Goal: Task Accomplishment & Management: Use online tool/utility

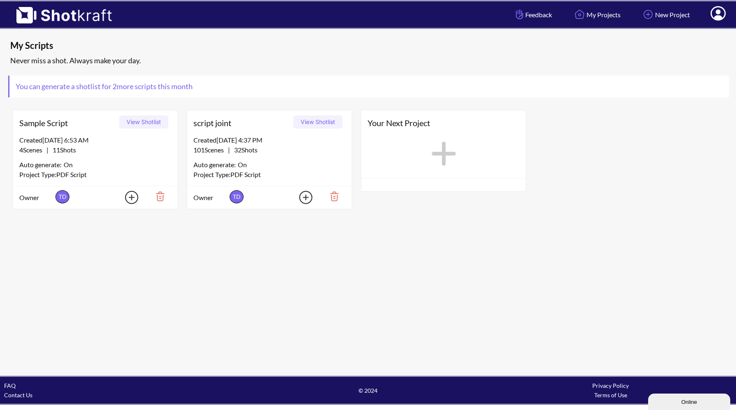
click at [315, 121] on button "View Shotlist" at bounding box center [317, 121] width 49 height 13
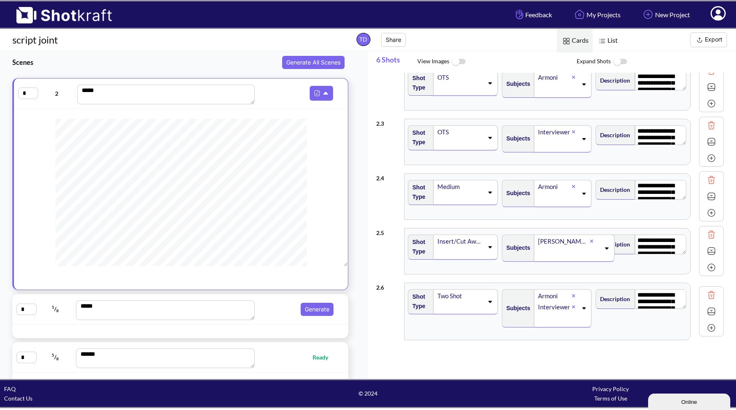
scroll to position [119, 0]
click at [287, 360] on span "Ready" at bounding box center [296, 356] width 79 height 9
type textarea "**********"
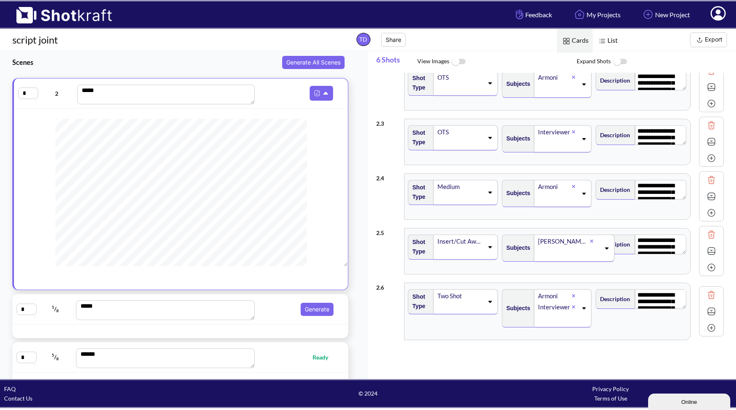
type textarea "**********"
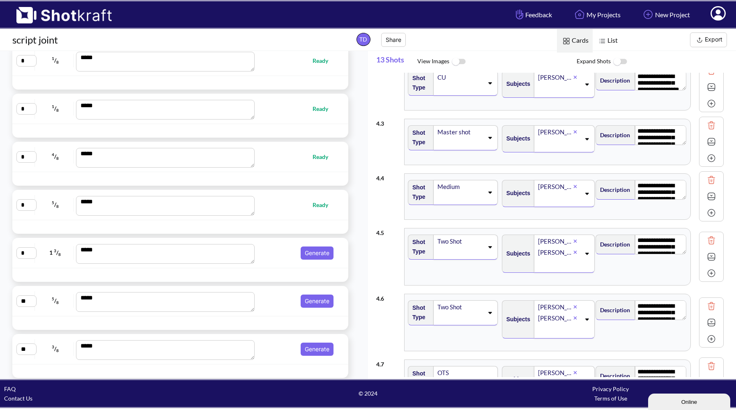
scroll to position [331, 0]
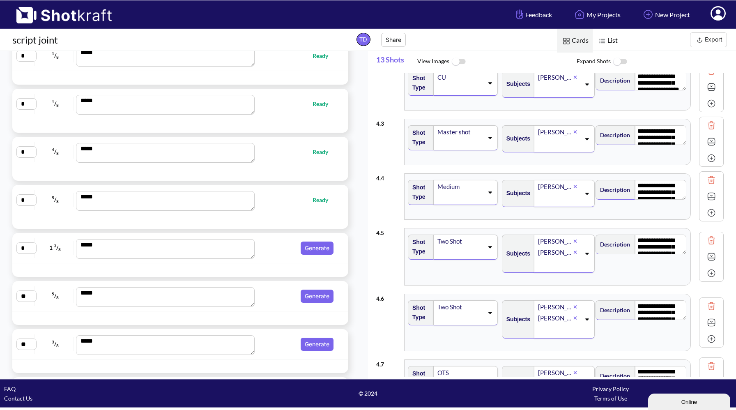
click at [293, 215] on div "* 5 / 8 *** Ready" at bounding box center [180, 200] width 336 height 30
type textarea "**********"
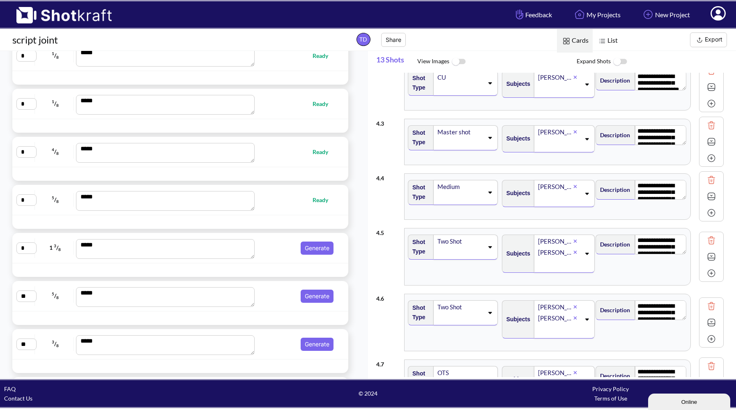
type textarea "**********"
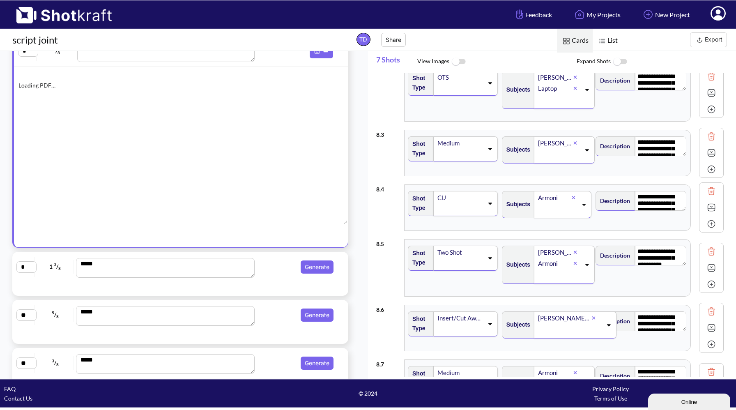
scroll to position [163, 0]
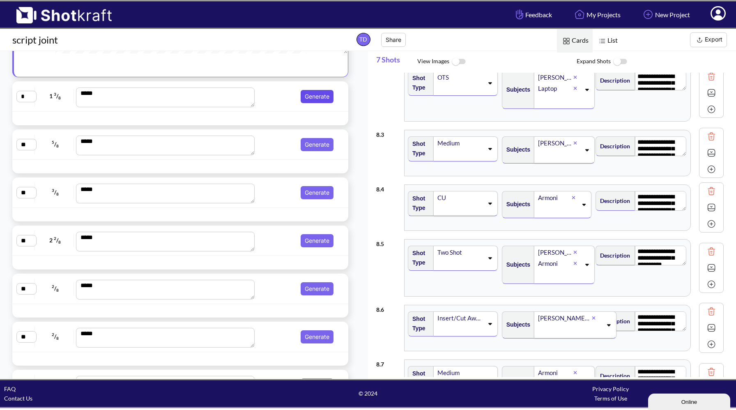
click at [303, 98] on button "Generate" at bounding box center [317, 96] width 33 height 13
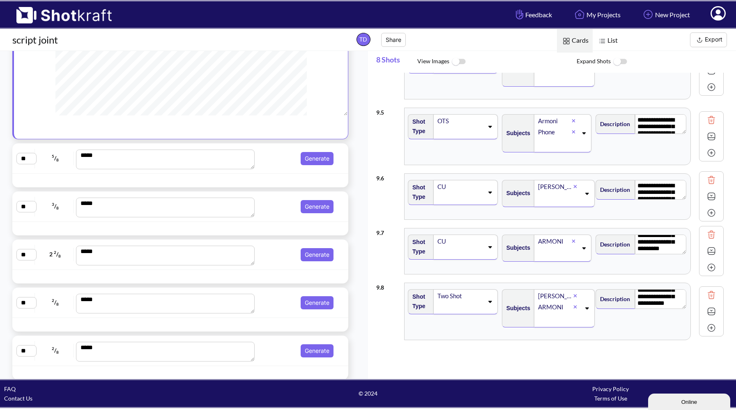
scroll to position [492, 0]
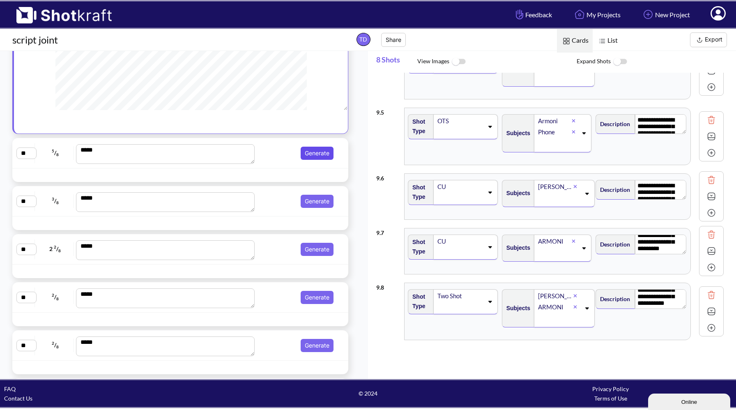
click at [306, 155] on button "Generate" at bounding box center [317, 153] width 33 height 13
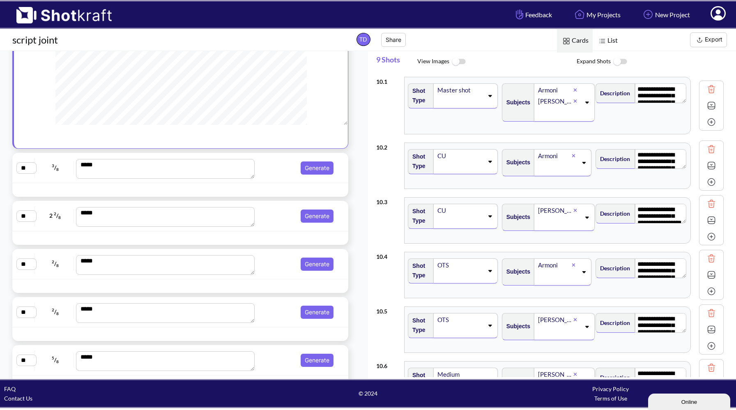
scroll to position [527, 0]
click at [313, 166] on button "Generate" at bounding box center [317, 166] width 33 height 13
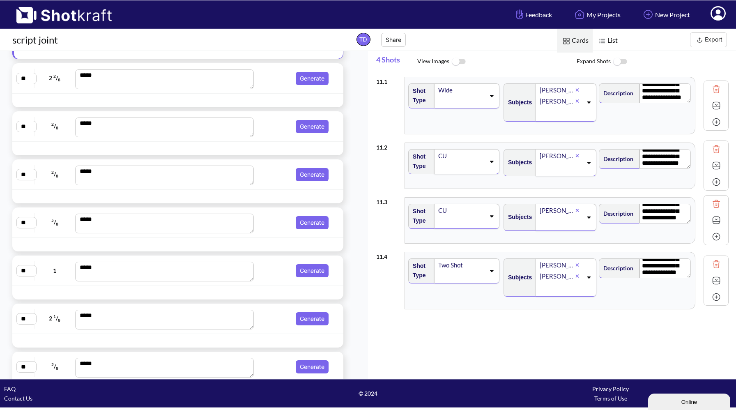
scroll to position [37, 0]
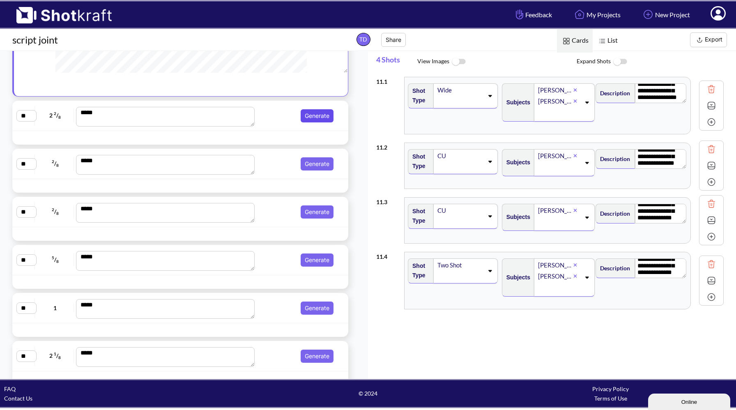
click at [313, 111] on button "Generate" at bounding box center [317, 115] width 33 height 13
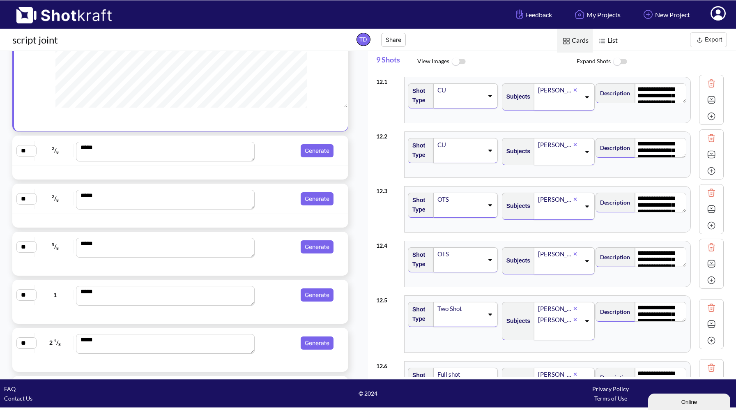
scroll to position [634, 0]
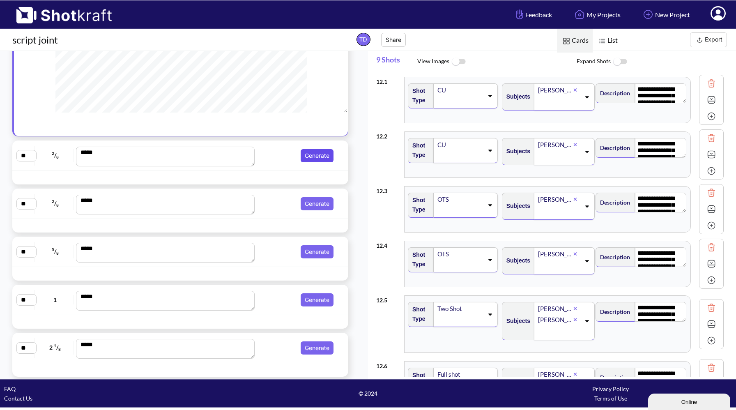
click at [310, 155] on button "Generate" at bounding box center [317, 155] width 33 height 13
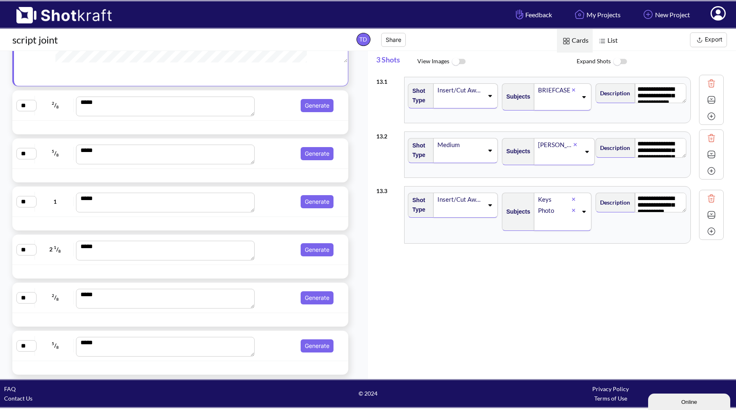
scroll to position [735, 0]
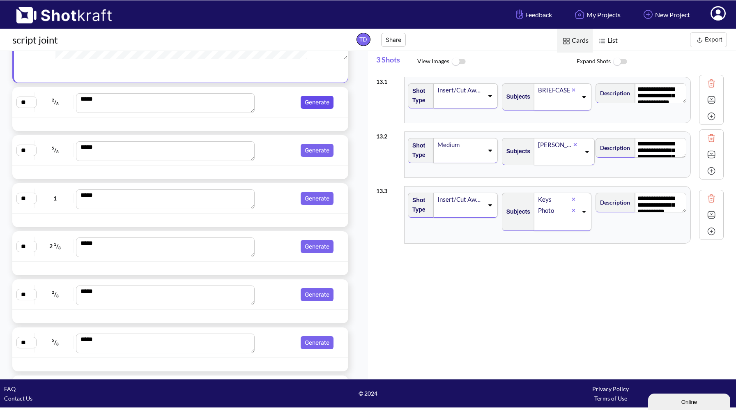
click at [304, 98] on button "Generate" at bounding box center [317, 102] width 33 height 13
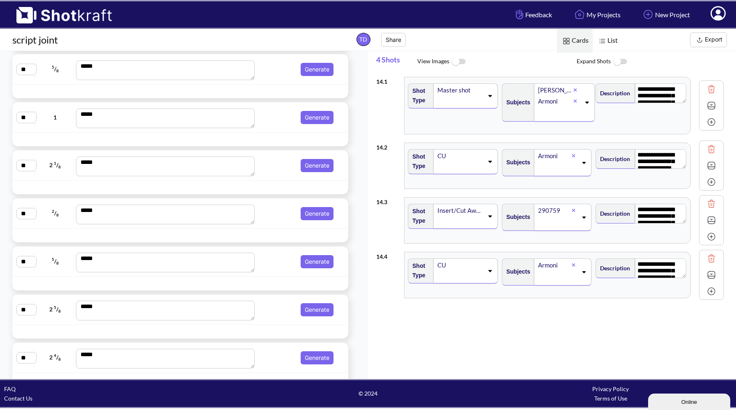
scroll to position [810, 0]
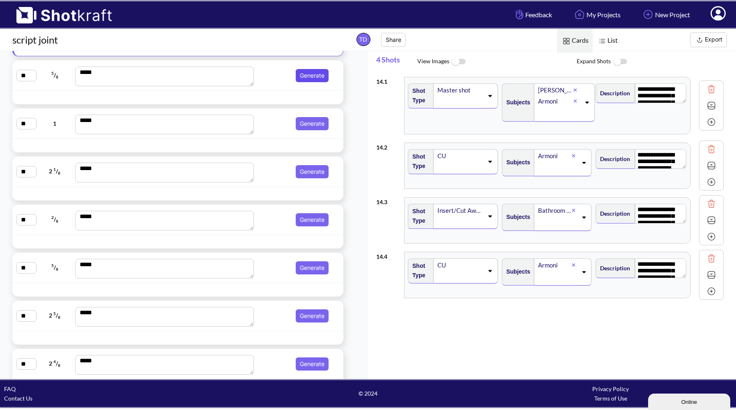
click at [315, 75] on button "Generate" at bounding box center [312, 75] width 33 height 13
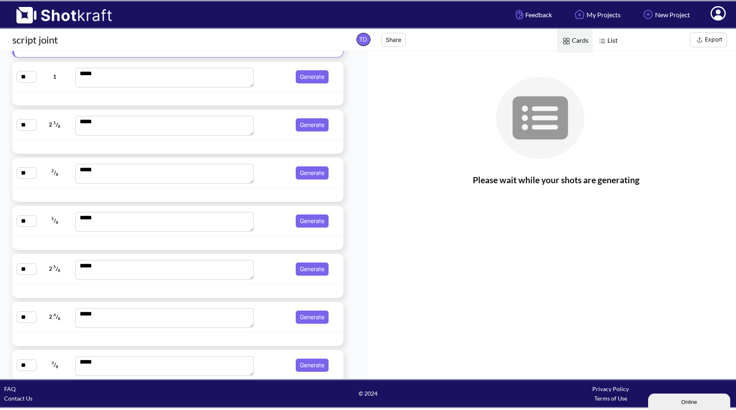
scroll to position [859, 0]
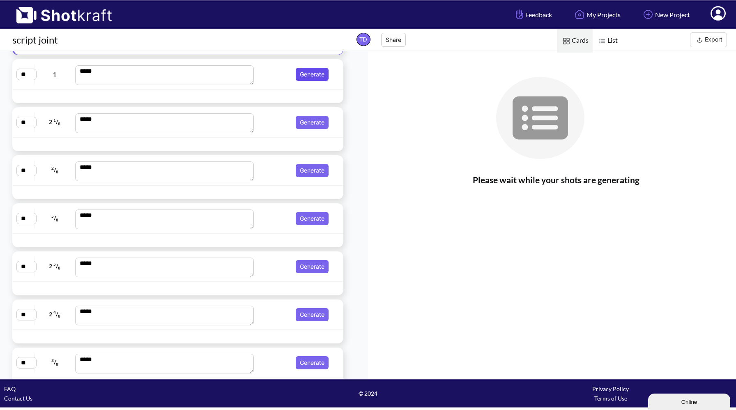
click at [319, 77] on button "Generate" at bounding box center [312, 74] width 33 height 13
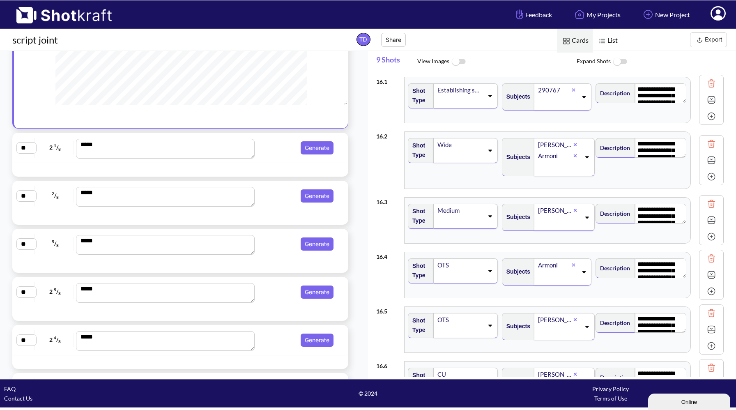
scroll to position [844, 0]
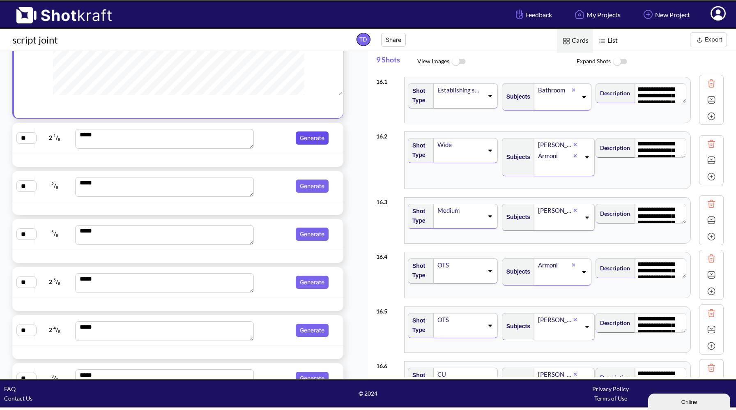
click at [310, 140] on button "Generate" at bounding box center [312, 137] width 33 height 13
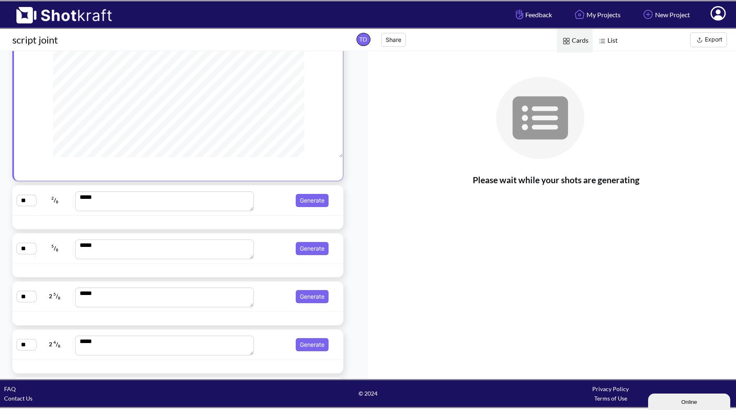
scroll to position [900, 0]
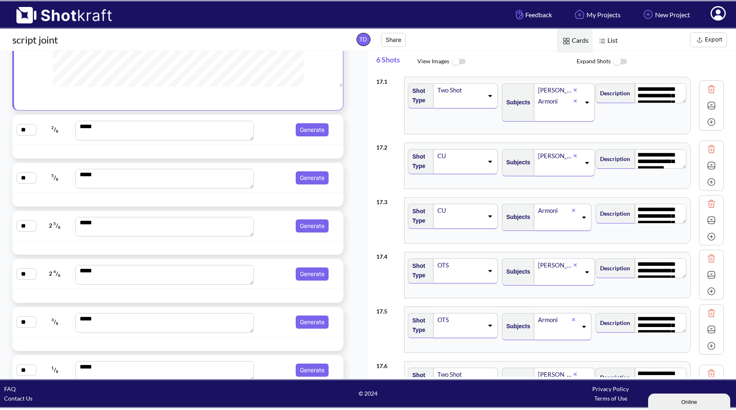
click at [305, 136] on div "** 2 / 8 *** Generate" at bounding box center [177, 130] width 323 height 22
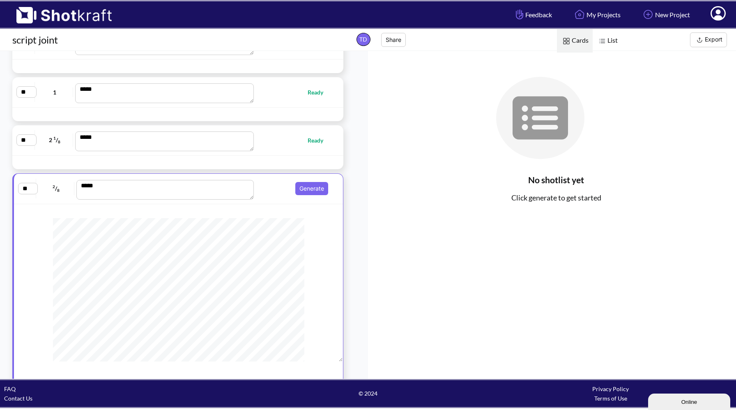
scroll to position [674, 0]
click at [317, 188] on button "Generate" at bounding box center [311, 187] width 33 height 13
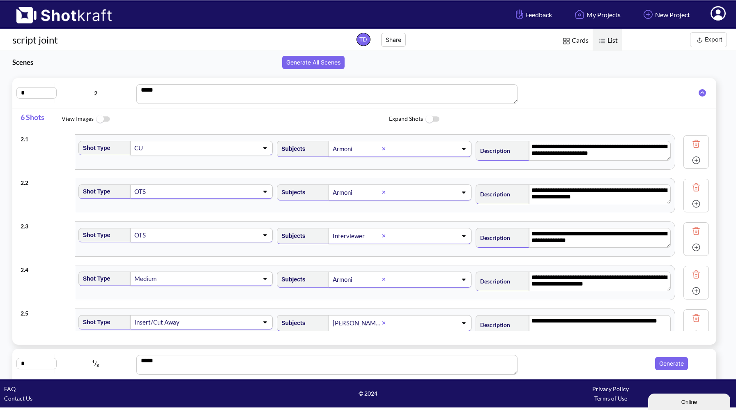
scroll to position [93, 0]
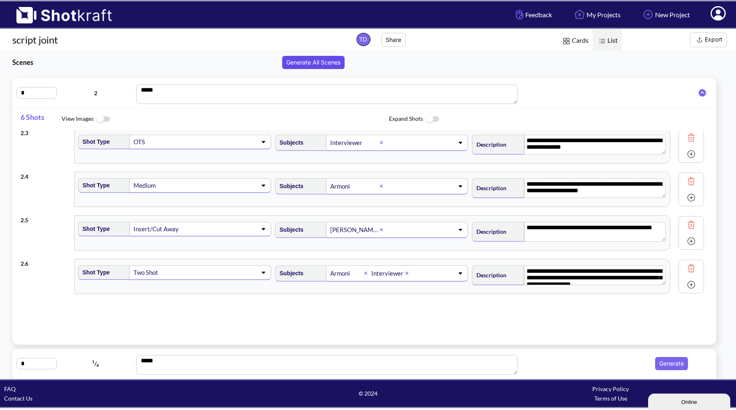
click at [310, 62] on button "Generate All Scenes" at bounding box center [313, 62] width 62 height 13
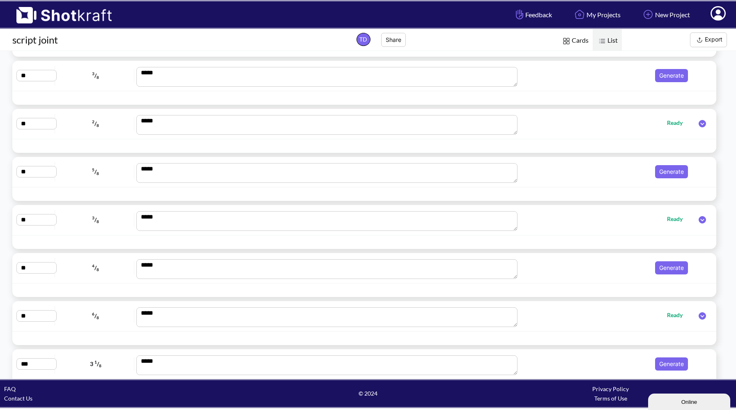
scroll to position [4774, 0]
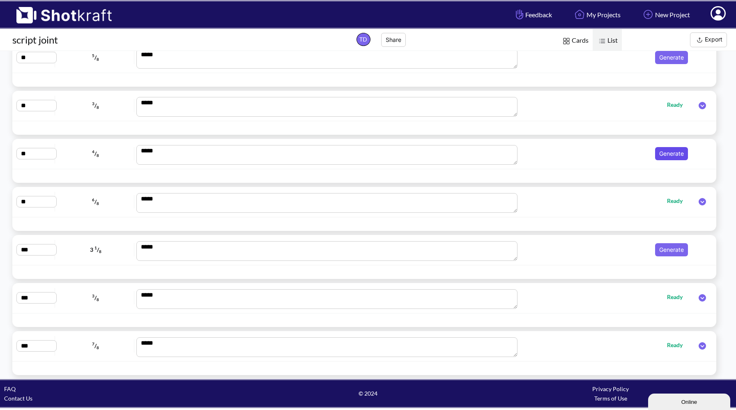
click at [665, 149] on button "Generate" at bounding box center [671, 153] width 33 height 13
click at [672, 253] on button "Generate" at bounding box center [671, 249] width 33 height 13
click at [671, 58] on button "Generate" at bounding box center [671, 57] width 33 height 13
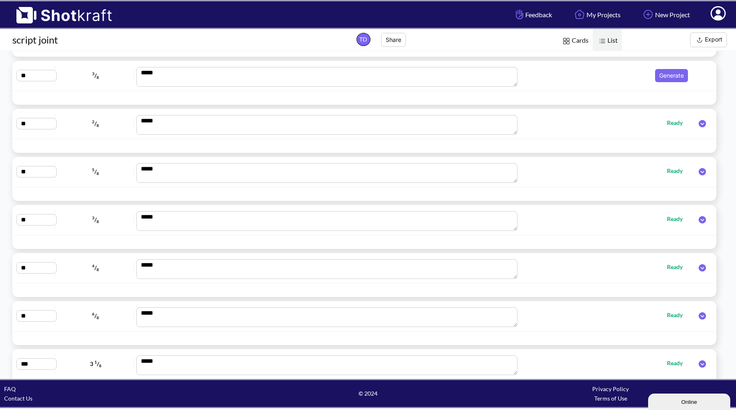
scroll to position [4474, 0]
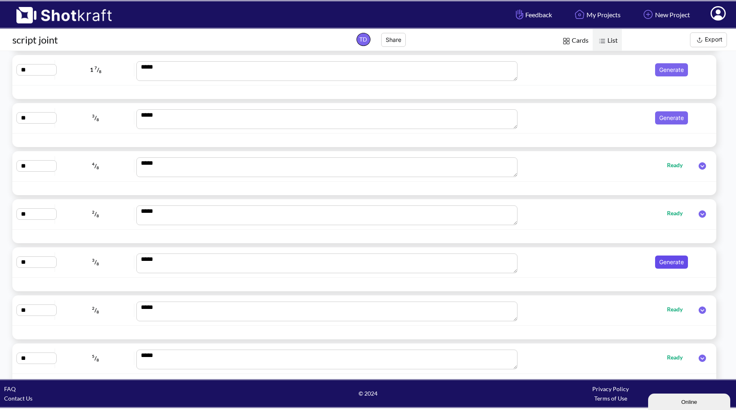
click at [667, 263] on button "Generate" at bounding box center [671, 261] width 33 height 13
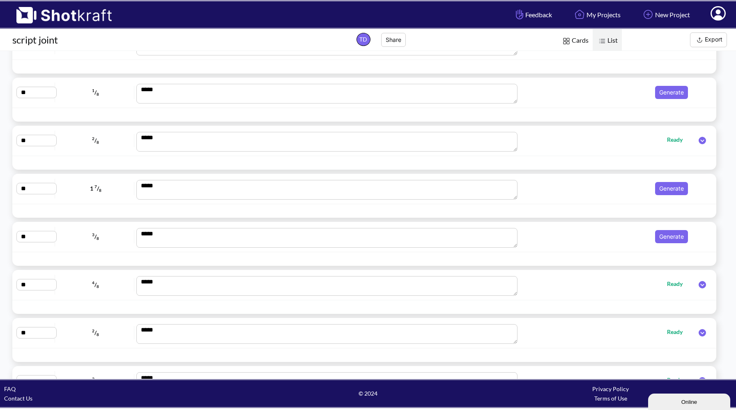
scroll to position [4350, 0]
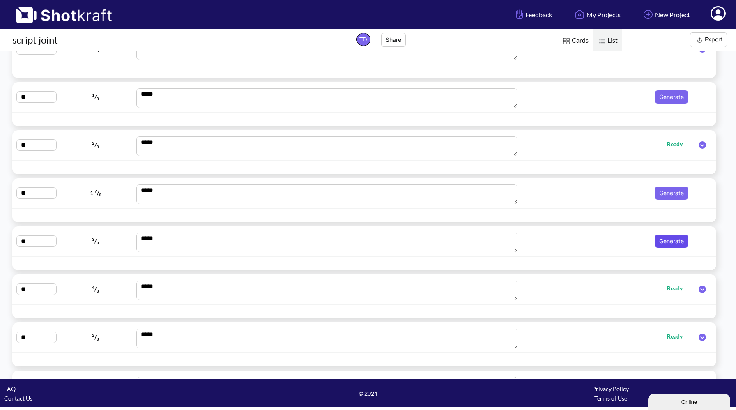
click at [664, 240] on button "Generate" at bounding box center [671, 240] width 33 height 13
click at [671, 193] on button "Generate" at bounding box center [671, 192] width 33 height 13
click at [664, 98] on button "Generate" at bounding box center [671, 96] width 33 height 13
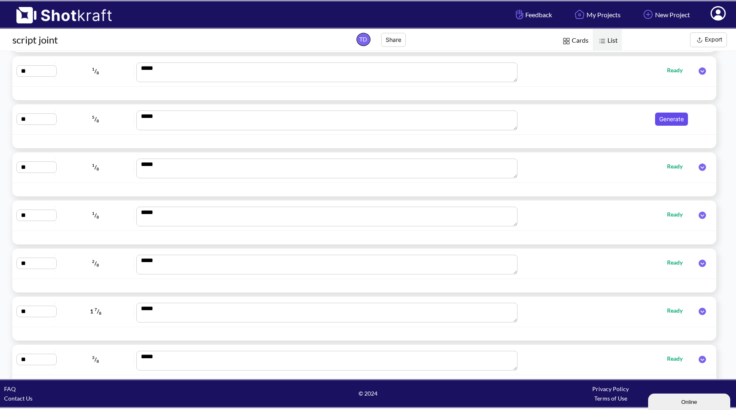
scroll to position [4148, 0]
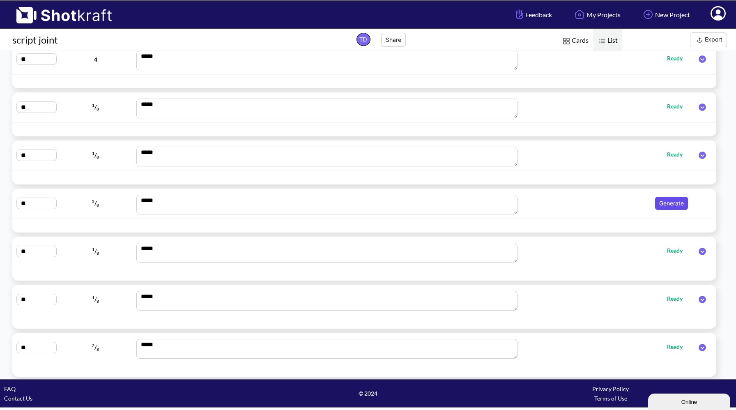
click at [665, 203] on button "Generate" at bounding box center [671, 203] width 33 height 13
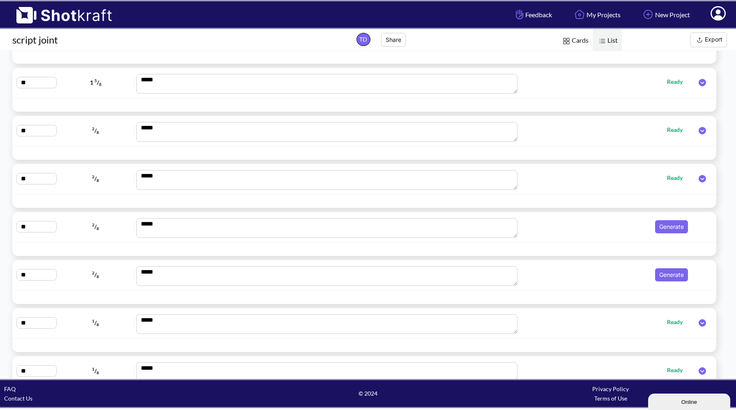
scroll to position [3755, 0]
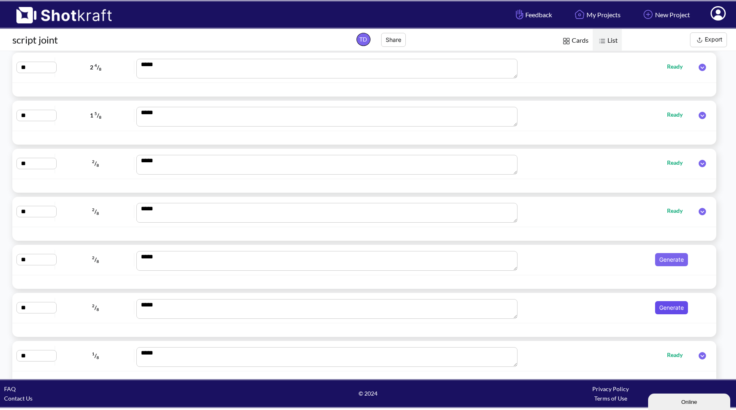
click at [664, 306] on button "Generate" at bounding box center [671, 307] width 33 height 13
click at [669, 256] on button "Generate" at bounding box center [671, 259] width 33 height 13
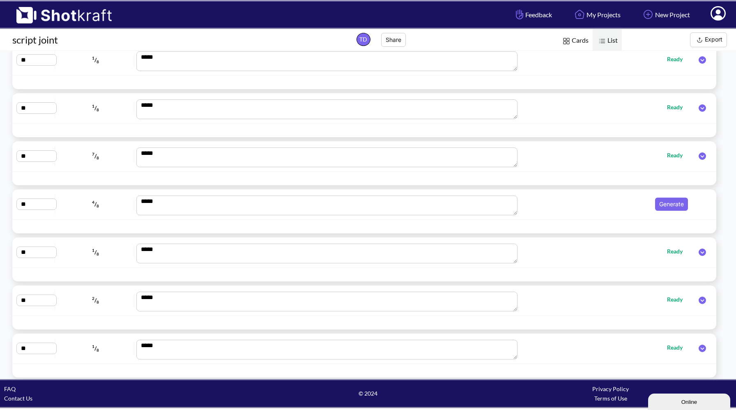
scroll to position [3318, 0]
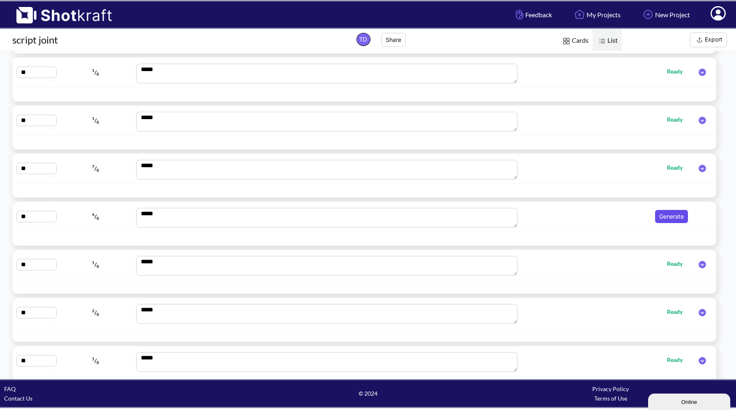
click at [669, 216] on button "Generate" at bounding box center [671, 216] width 33 height 13
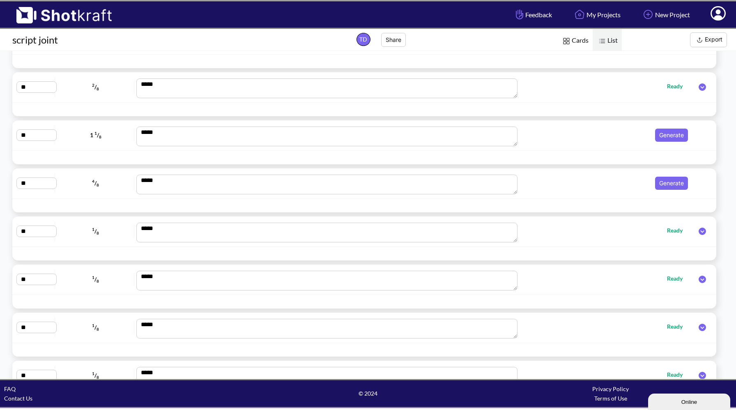
scroll to position [2975, 0]
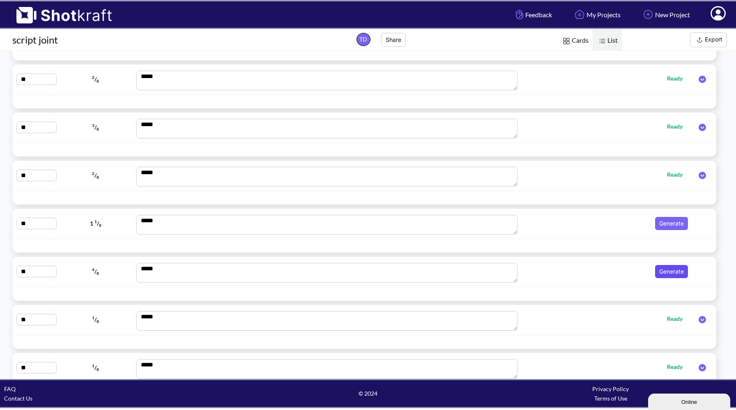
click at [667, 272] on button "Generate" at bounding box center [671, 271] width 33 height 13
click at [667, 225] on button "Generate" at bounding box center [671, 223] width 33 height 13
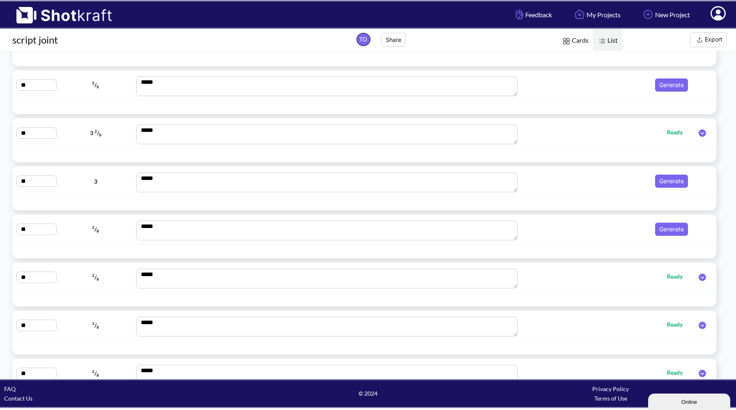
scroll to position [2778, 0]
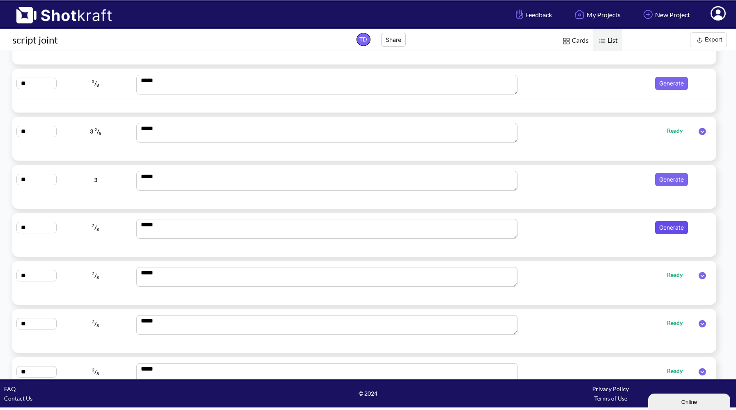
click at [667, 225] on button "Generate" at bounding box center [671, 227] width 33 height 13
click at [668, 182] on button "Generate" at bounding box center [671, 179] width 33 height 13
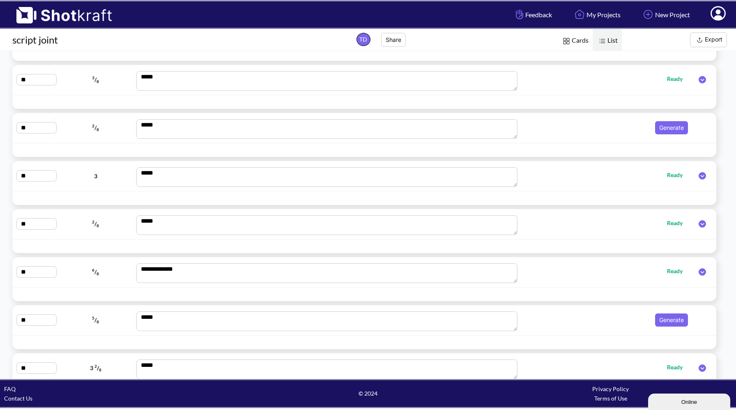
scroll to position [2535, 0]
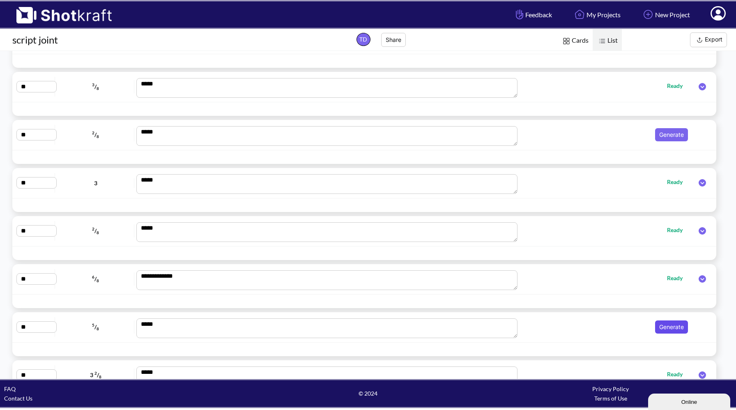
click at [670, 331] on button "Generate" at bounding box center [671, 326] width 33 height 13
click at [661, 136] on button "Generate" at bounding box center [671, 134] width 33 height 13
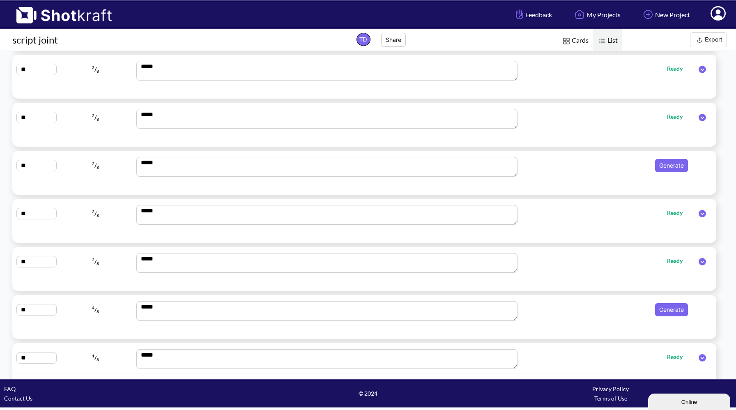
scroll to position [2176, 0]
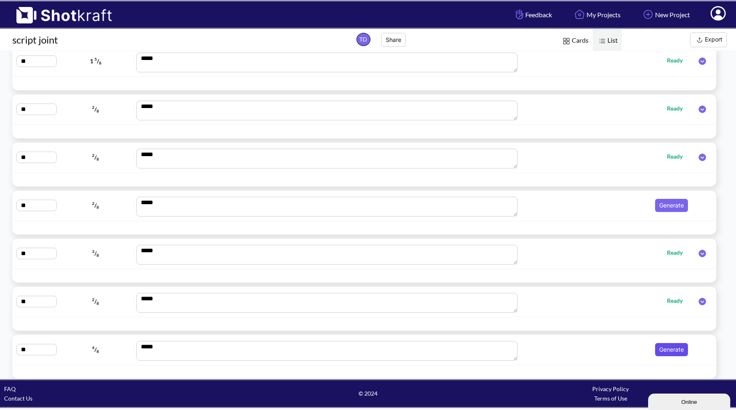
click at [663, 351] on button "Generate" at bounding box center [671, 349] width 33 height 13
click at [666, 205] on button "Generate" at bounding box center [671, 205] width 33 height 13
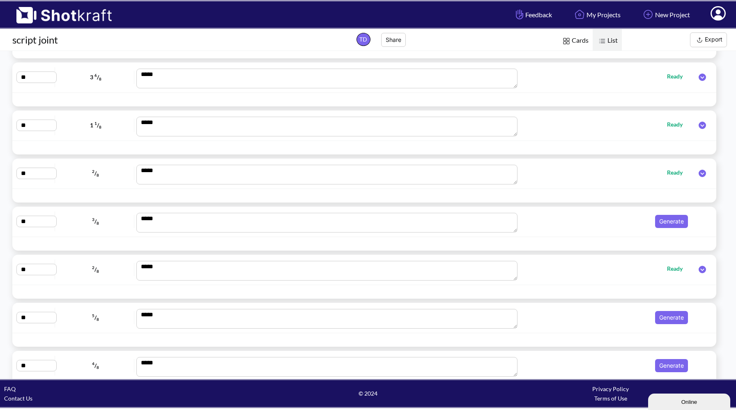
scroll to position [1731, 0]
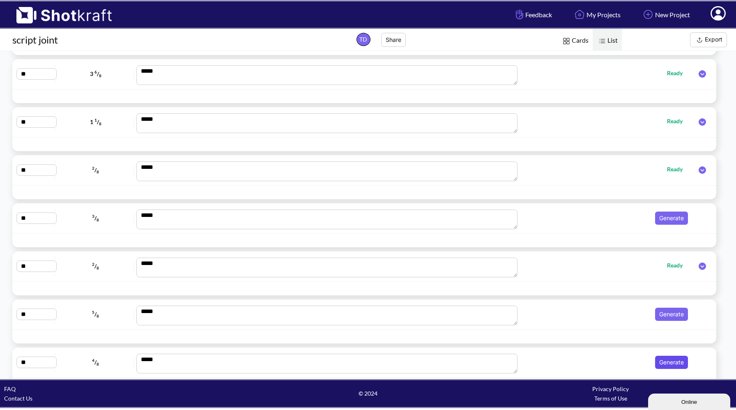
click at [660, 363] on button "Generate" at bounding box center [671, 362] width 33 height 13
click at [659, 315] on button "Generate" at bounding box center [671, 314] width 33 height 13
click at [663, 219] on button "Generate" at bounding box center [671, 217] width 33 height 13
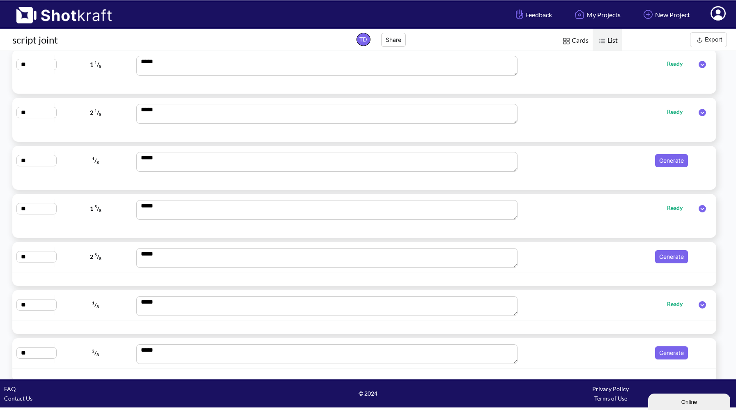
scroll to position [1406, 0]
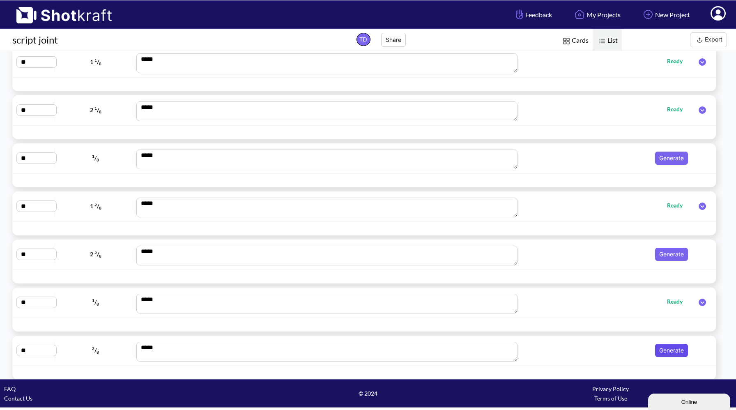
click at [663, 348] on button "Generate" at bounding box center [671, 350] width 33 height 13
click at [659, 251] on button "Generate" at bounding box center [671, 254] width 33 height 13
click at [663, 161] on button "Generate" at bounding box center [671, 158] width 33 height 13
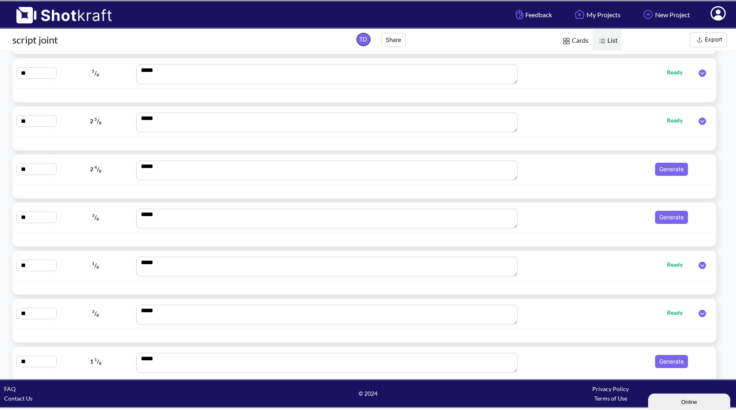
scroll to position [1069, 0]
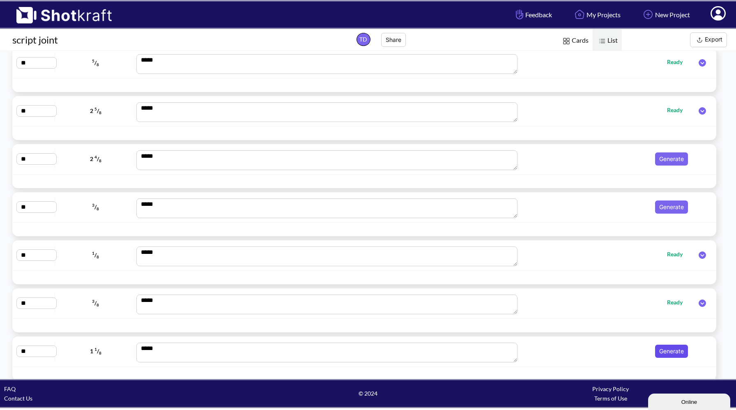
click at [665, 347] on button "Generate" at bounding box center [671, 351] width 33 height 13
click at [671, 209] on button "Generate" at bounding box center [671, 206] width 33 height 13
click at [671, 158] on button "Generate" at bounding box center [671, 158] width 33 height 13
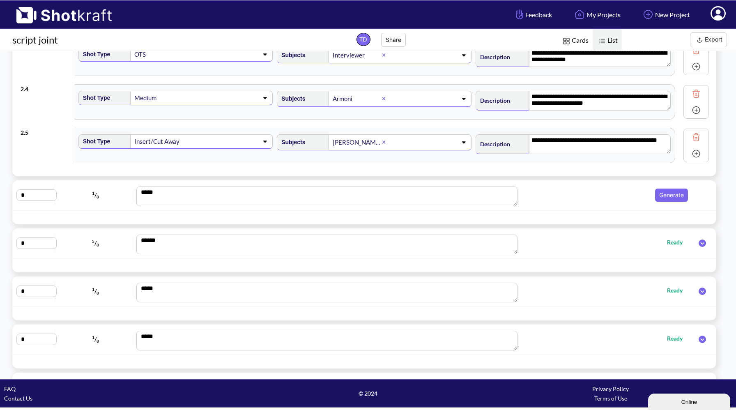
scroll to position [16, 0]
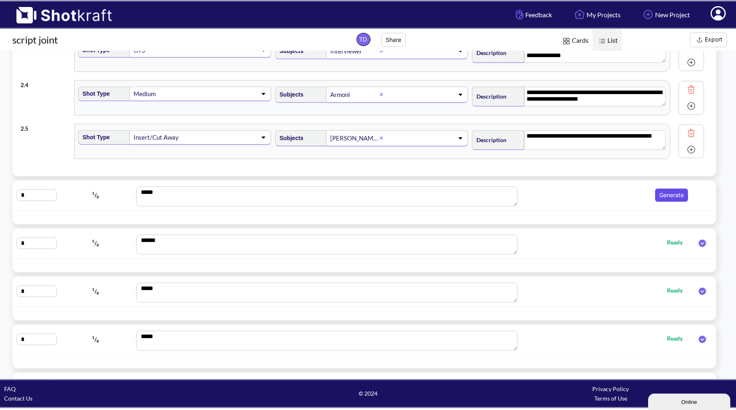
click at [673, 195] on button "Generate" at bounding box center [671, 194] width 33 height 13
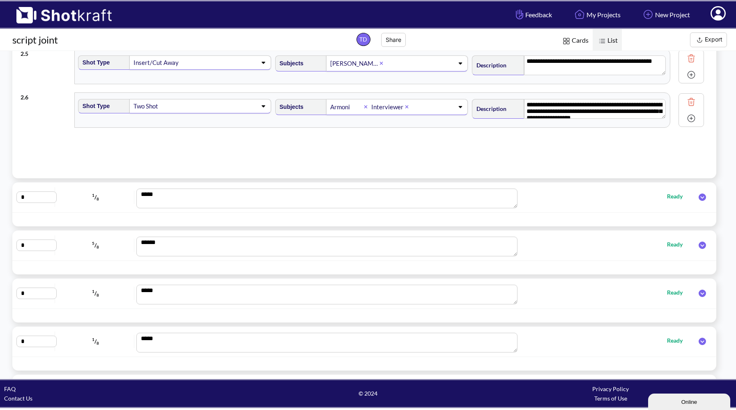
scroll to position [169, 0]
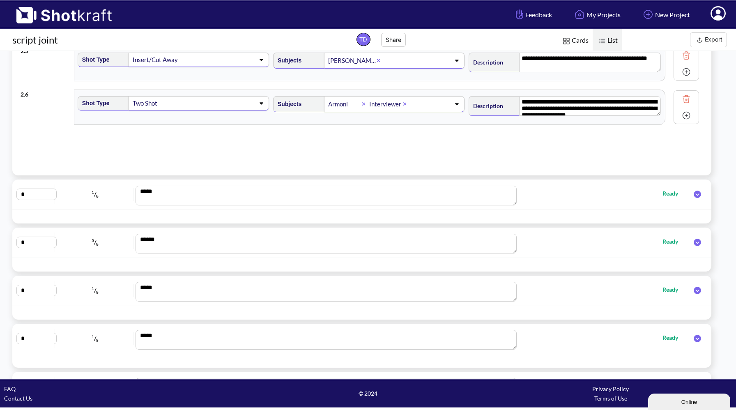
click at [697, 195] on icon at bounding box center [697, 194] width 16 height 7
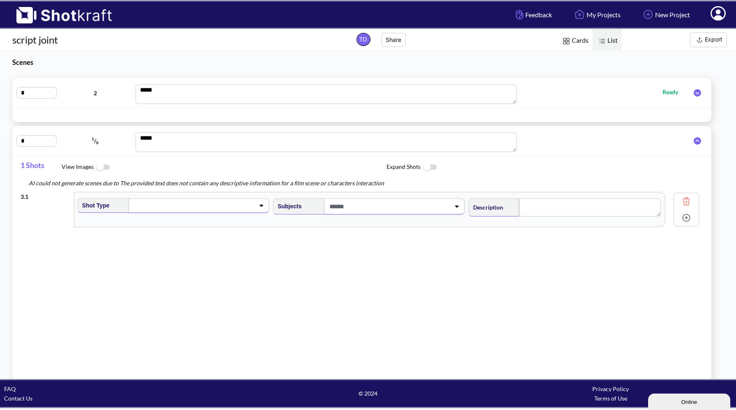
click at [697, 195] on div at bounding box center [685, 210] width 25 height 34
click at [697, 140] on icon at bounding box center [697, 140] width 7 height 7
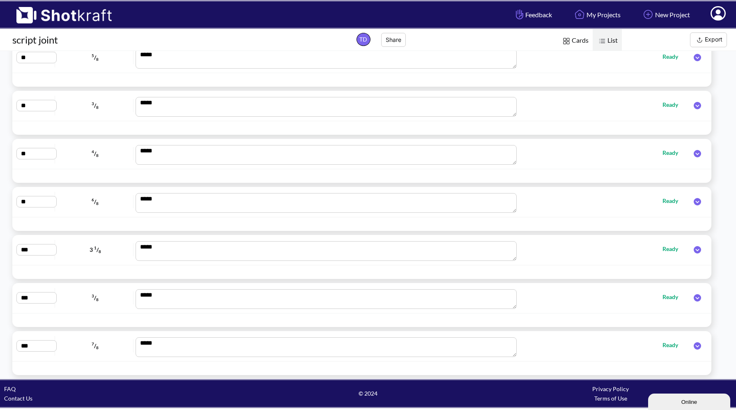
scroll to position [4536, 0]
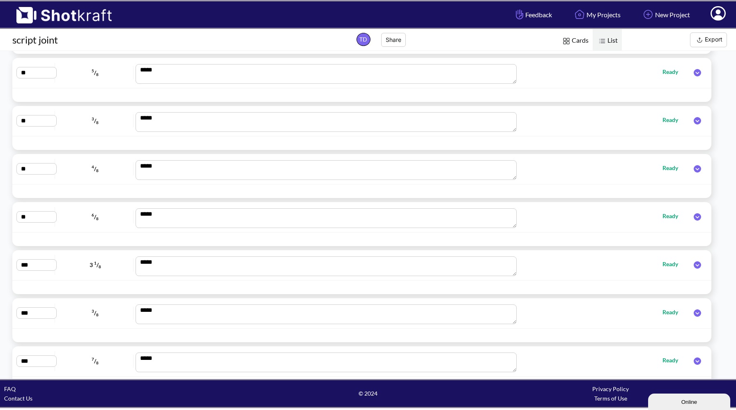
click at [699, 43] on img at bounding box center [699, 40] width 10 height 10
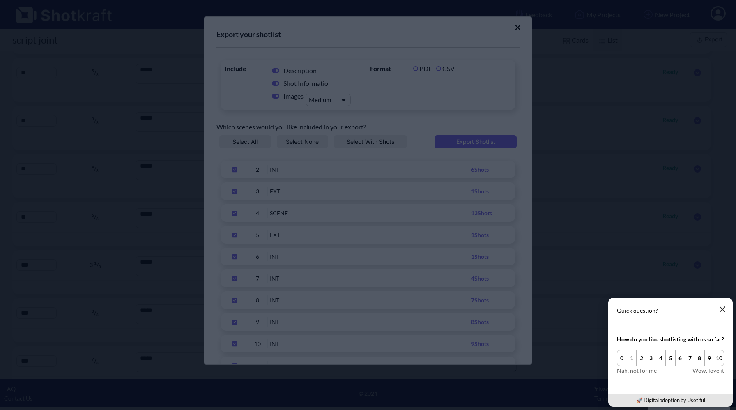
click at [722, 309] on icon "button" at bounding box center [722, 309] width 5 height 5
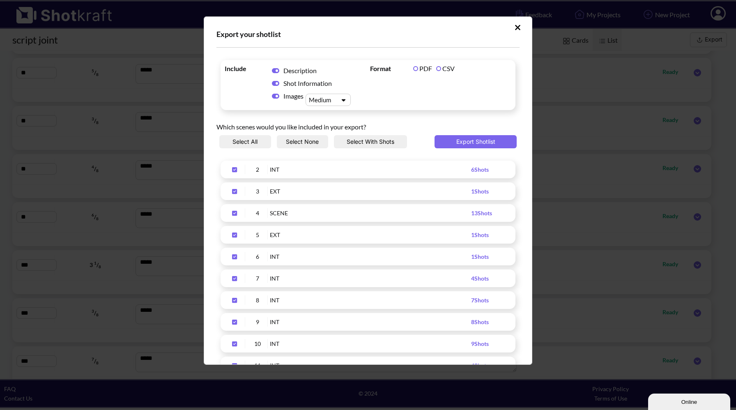
click at [436, 67] on label "CSV" at bounding box center [445, 68] width 18 height 8
click at [261, 138] on button "Select All" at bounding box center [245, 141] width 52 height 13
click at [345, 99] on icon "Upload Script" at bounding box center [344, 100] width 4 height 2
click at [277, 71] on icon "Upload Script" at bounding box center [275, 70] width 7 height 7
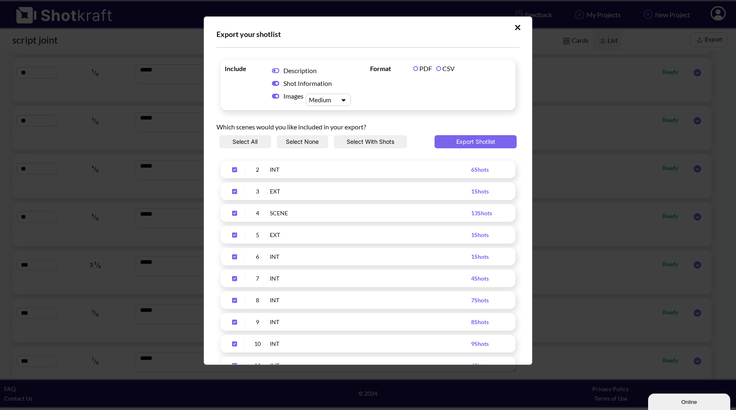
click at [275, 71] on icon "Upload Script" at bounding box center [275, 70] width 7 height 5
click at [479, 144] on button "Export Shotlist" at bounding box center [475, 141] width 82 height 13
